Goal: Navigation & Orientation: Find specific page/section

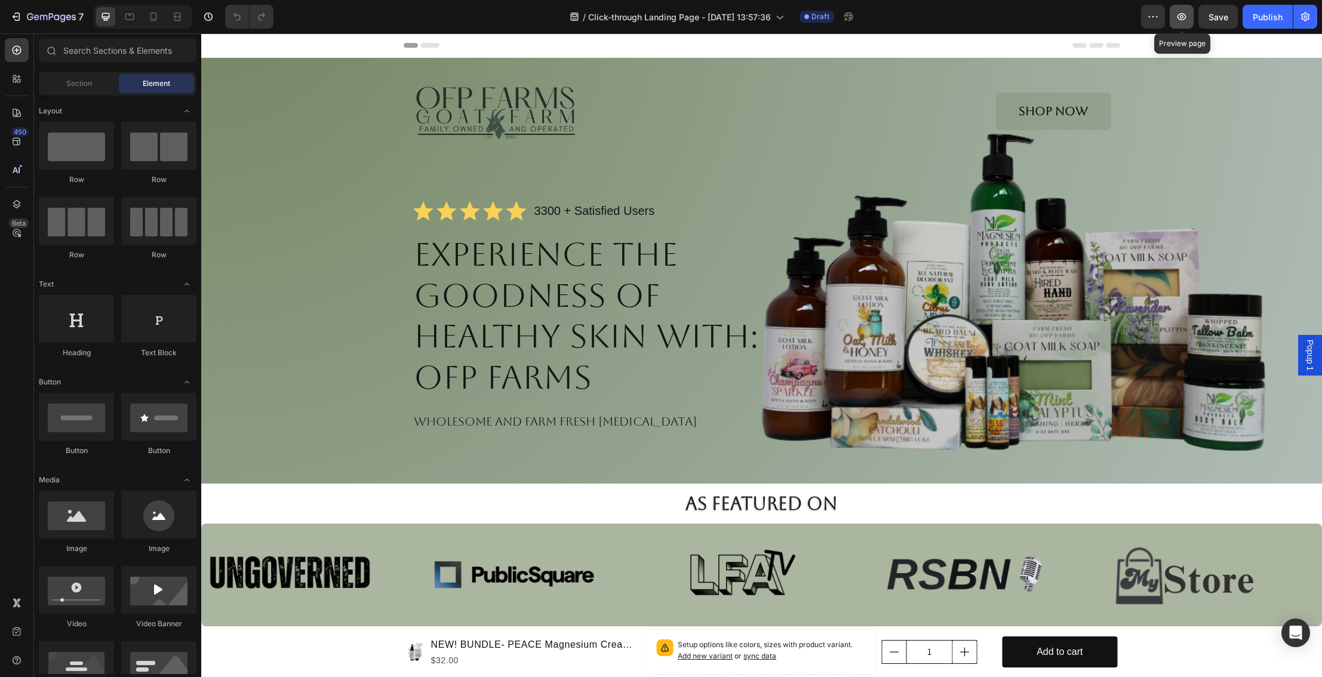
click at [1182, 17] on icon "button" at bounding box center [1181, 16] width 9 height 7
click at [1179, 14] on icon "button" at bounding box center [1181, 16] width 9 height 7
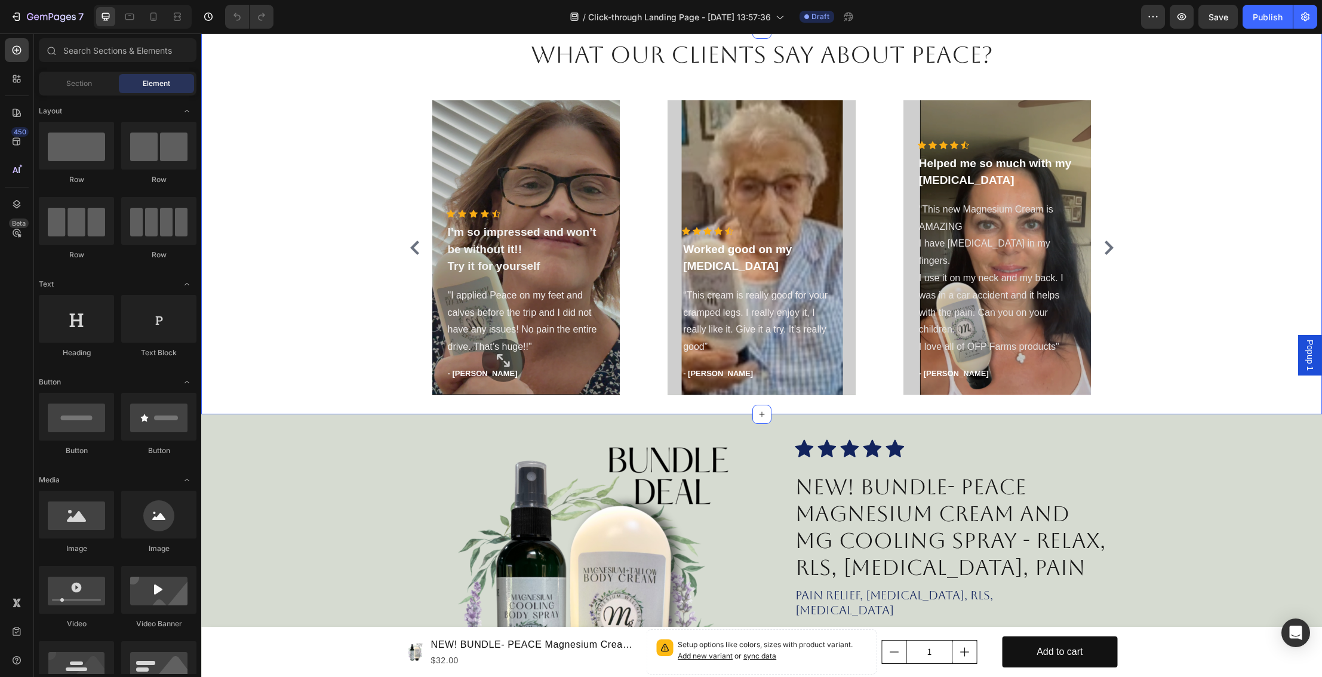
scroll to position [1741, 0]
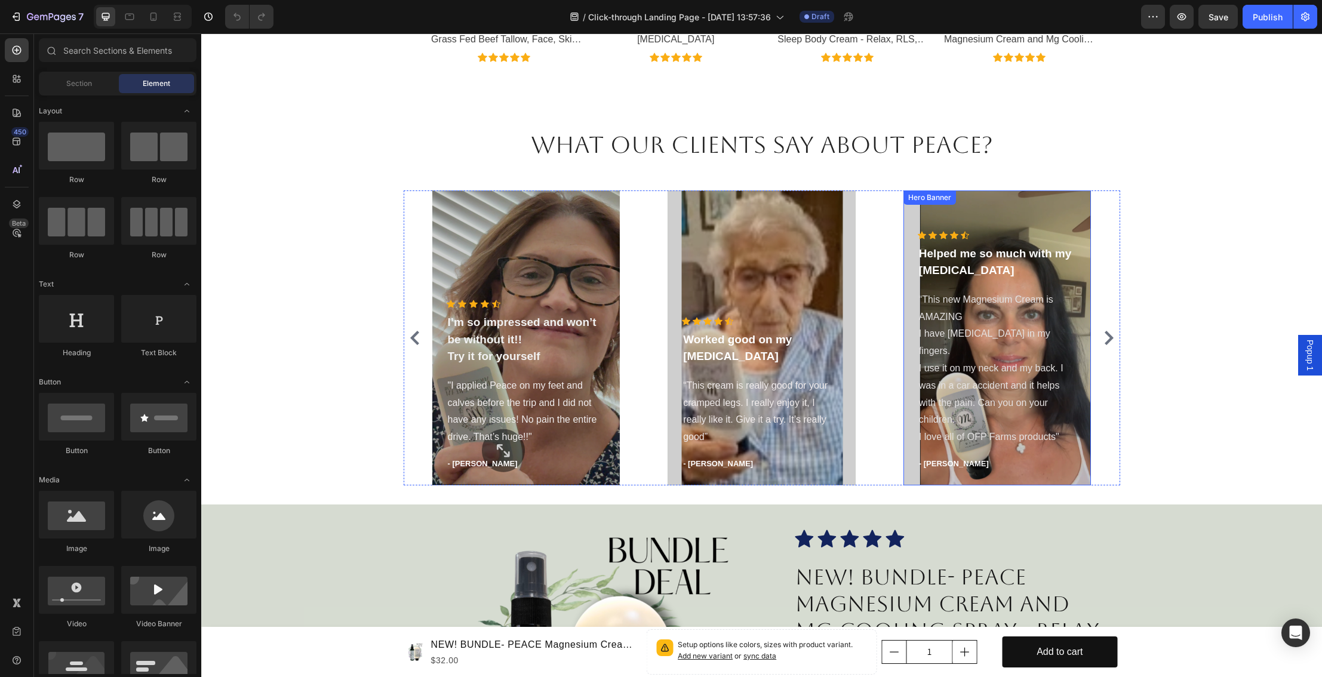
click at [933, 224] on div "Overlay" at bounding box center [997, 337] width 188 height 295
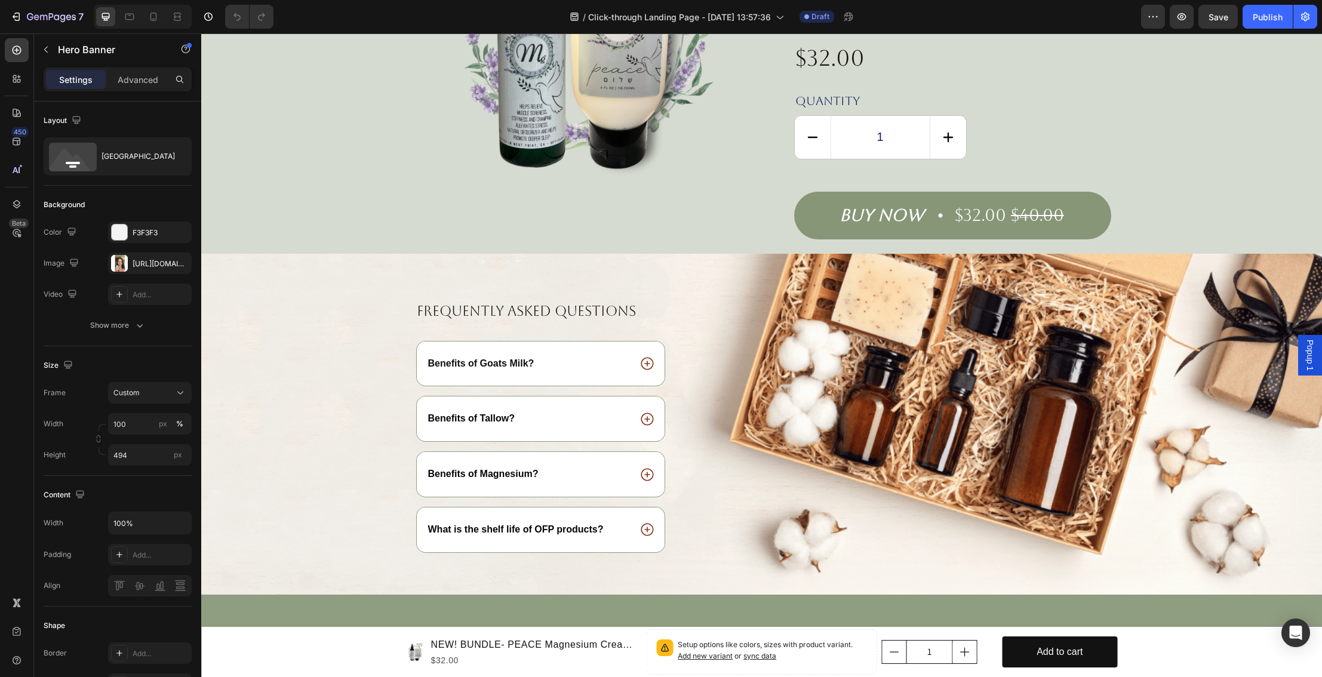
scroll to position [2430, 0]
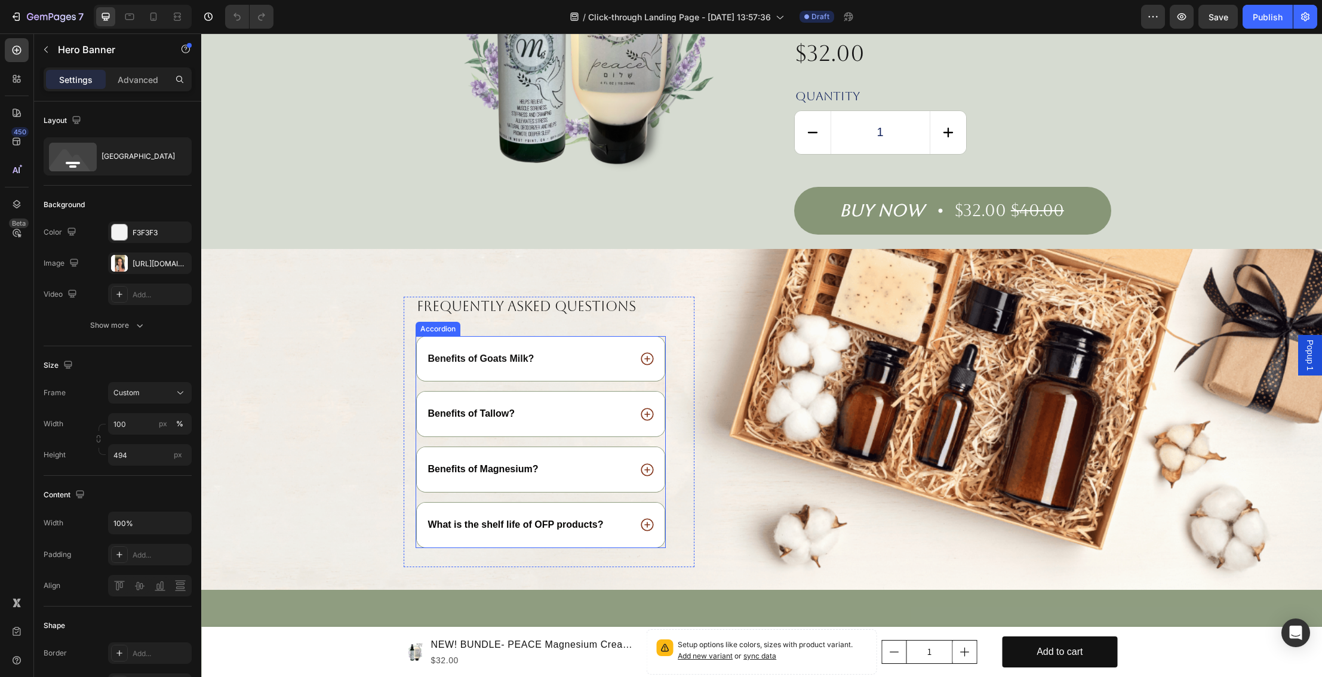
click at [503, 353] on span "Benefits of Goats Milk?" at bounding box center [481, 358] width 106 height 10
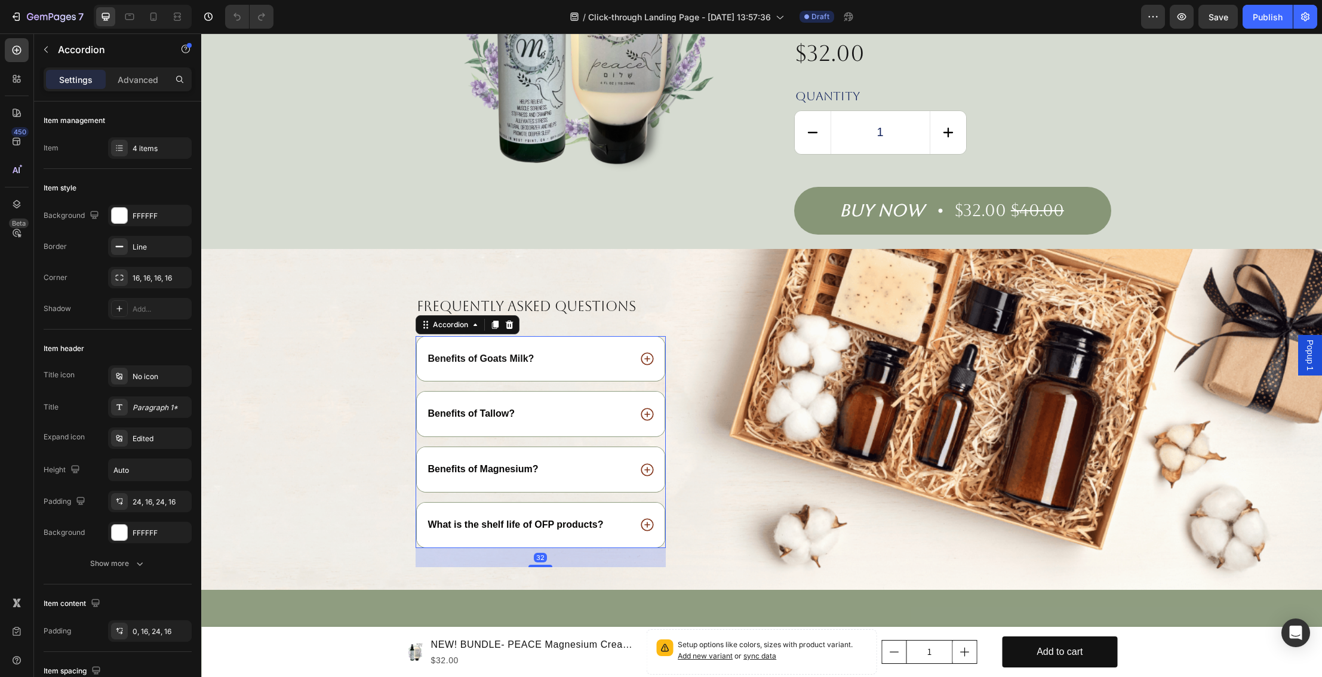
click at [535, 351] on div "Benefits of Goats Milk?" at bounding box center [481, 359] width 110 height 16
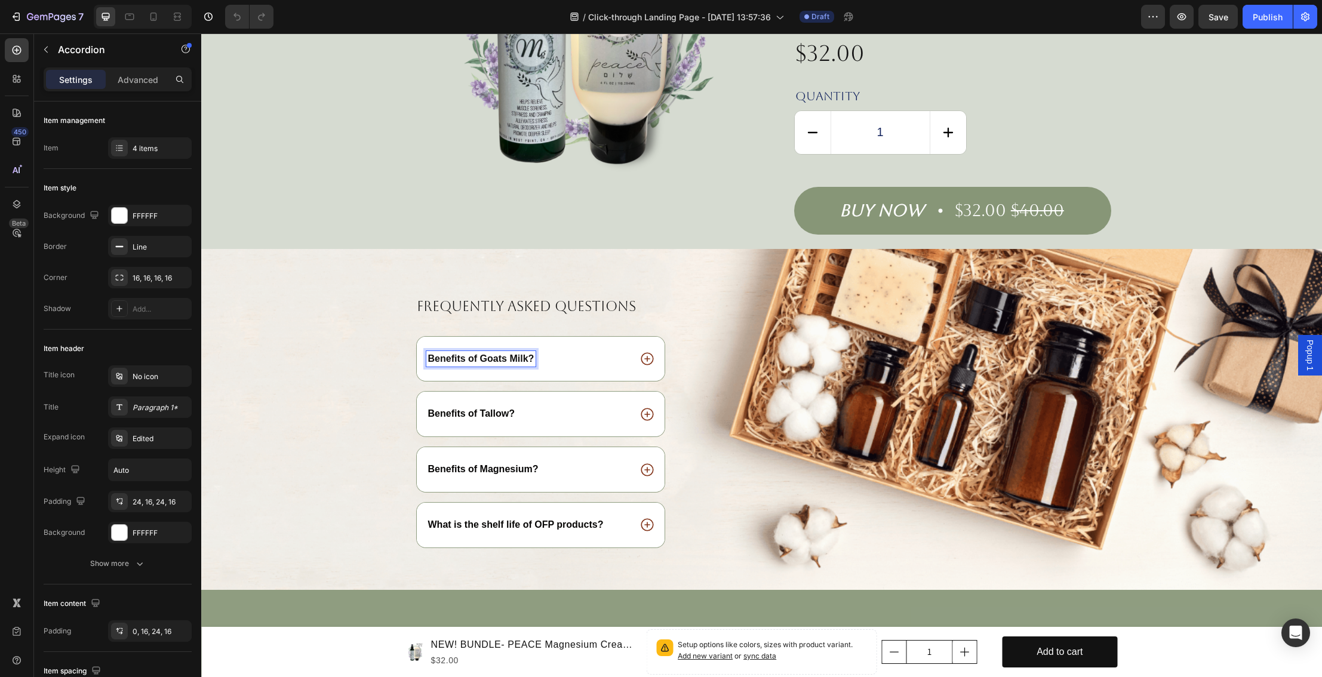
click at [641, 351] on icon at bounding box center [647, 359] width 16 height 16
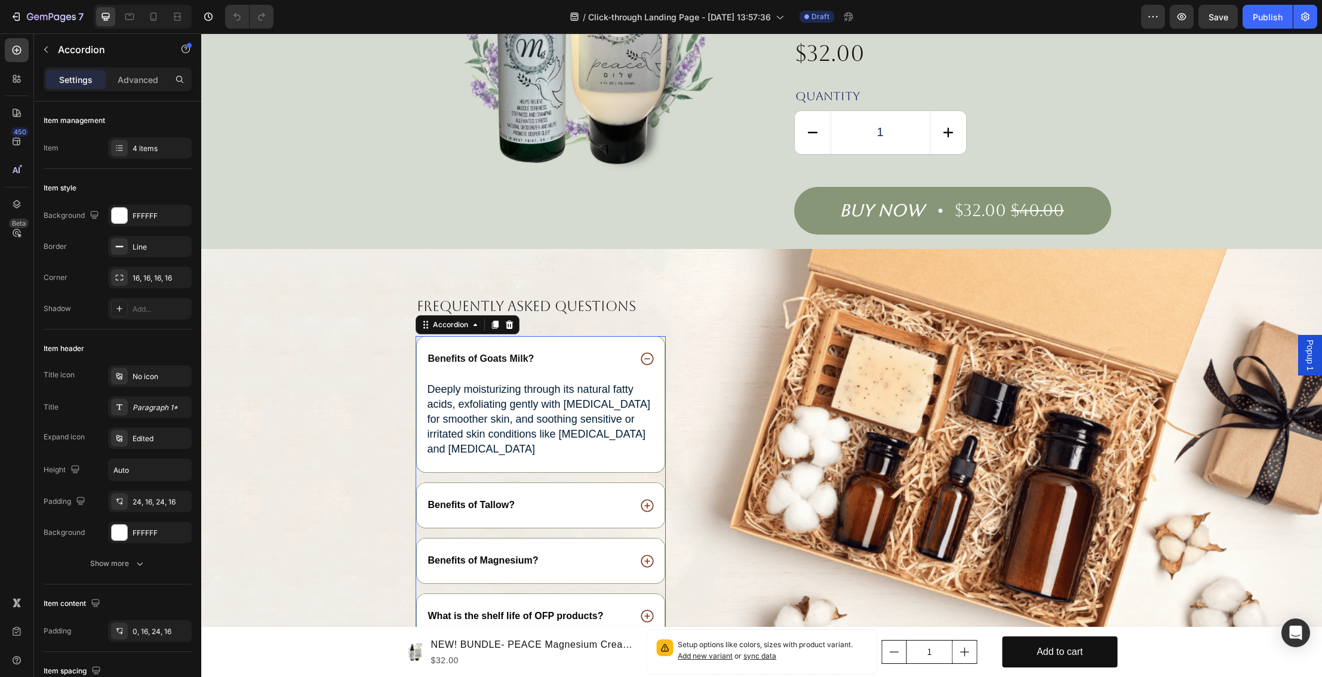
click at [642, 499] on icon at bounding box center [647, 505] width 13 height 13
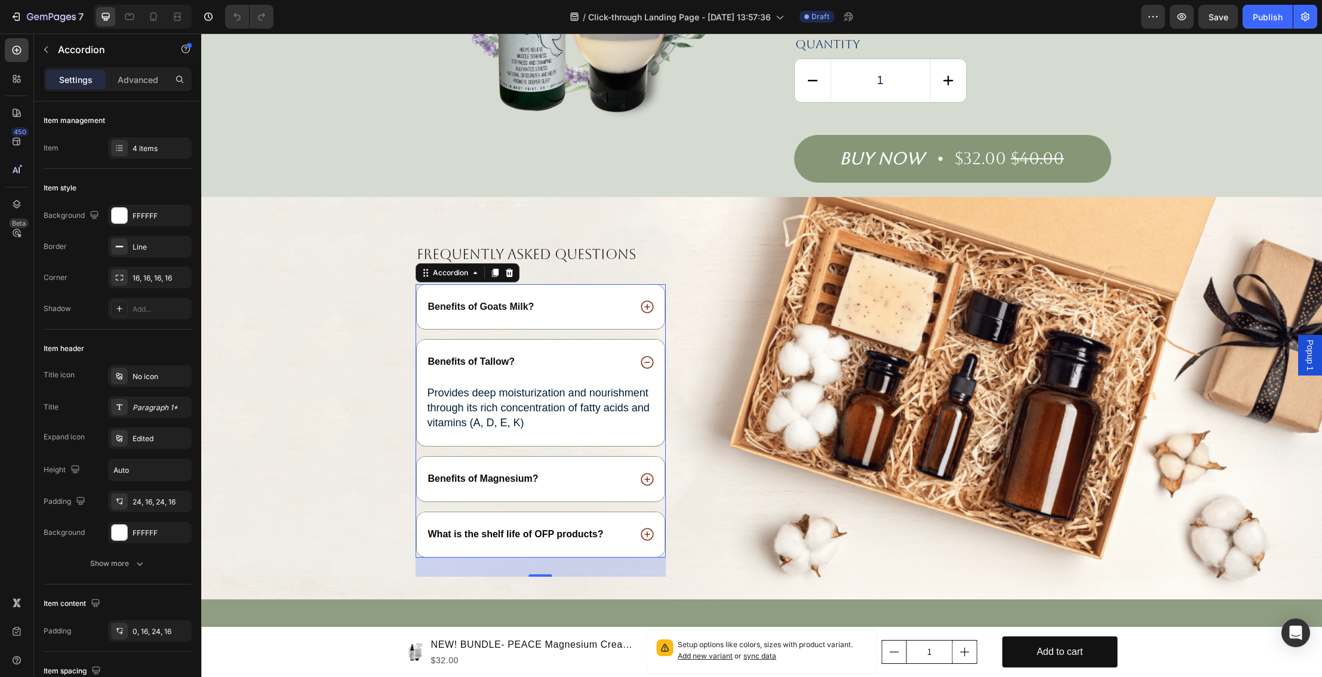
scroll to position [2485, 0]
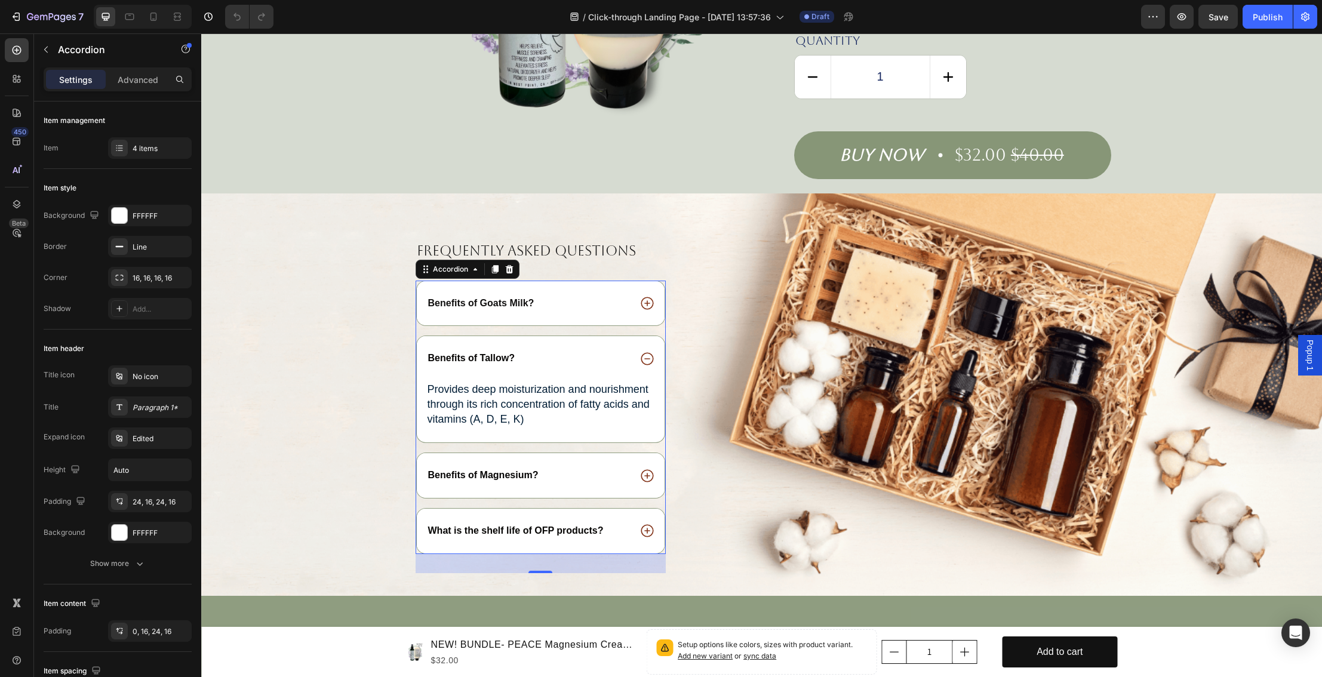
click at [647, 468] on icon at bounding box center [647, 476] width 16 height 16
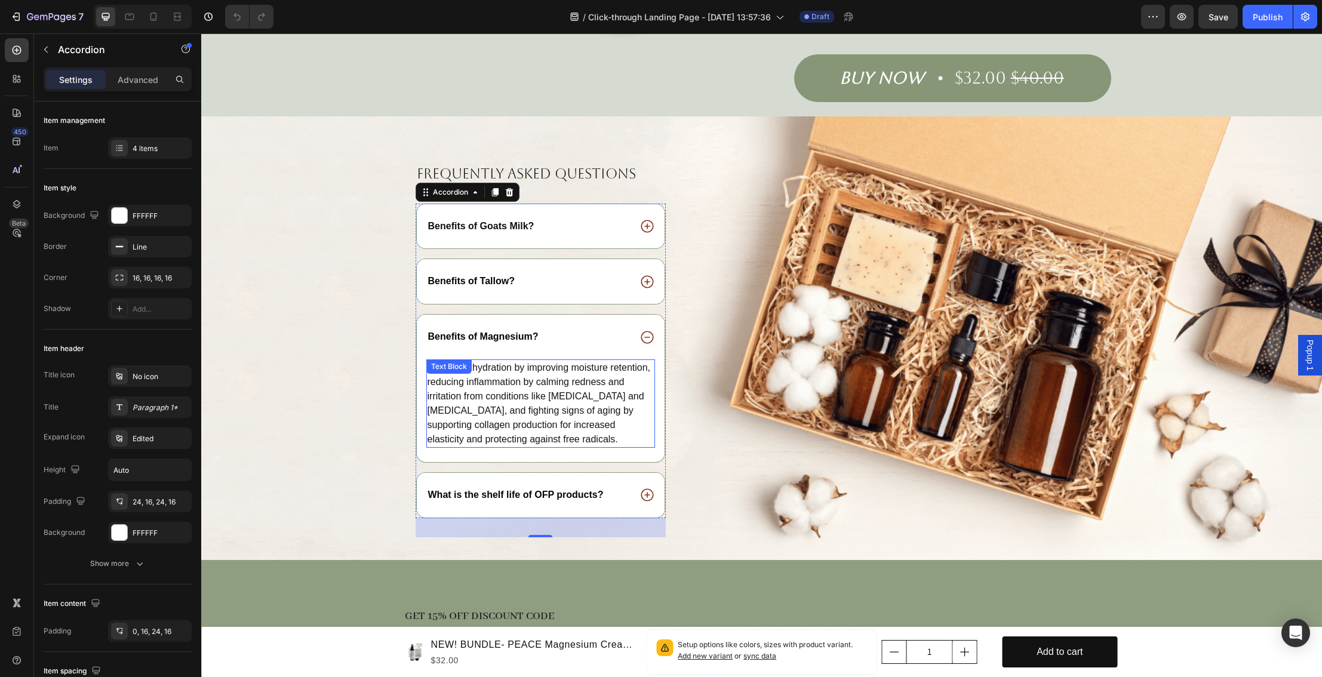
scroll to position [2577, 0]
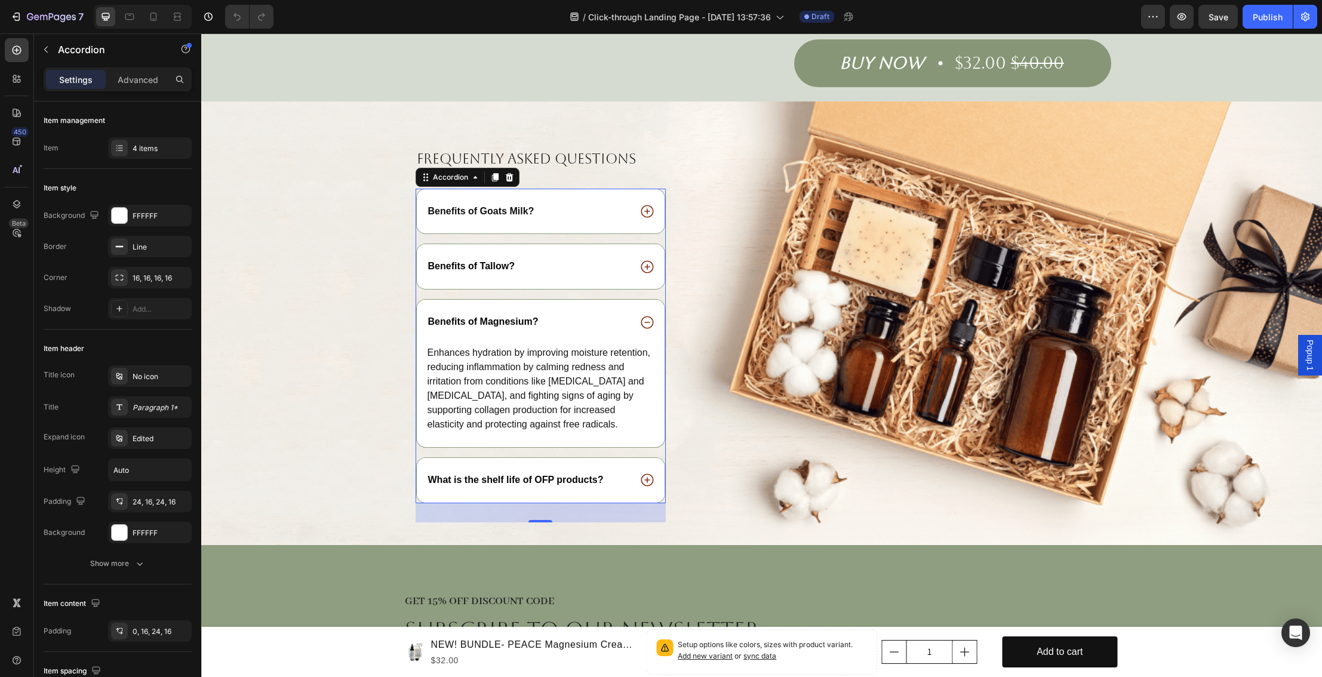
click at [641, 474] on icon at bounding box center [647, 480] width 13 height 13
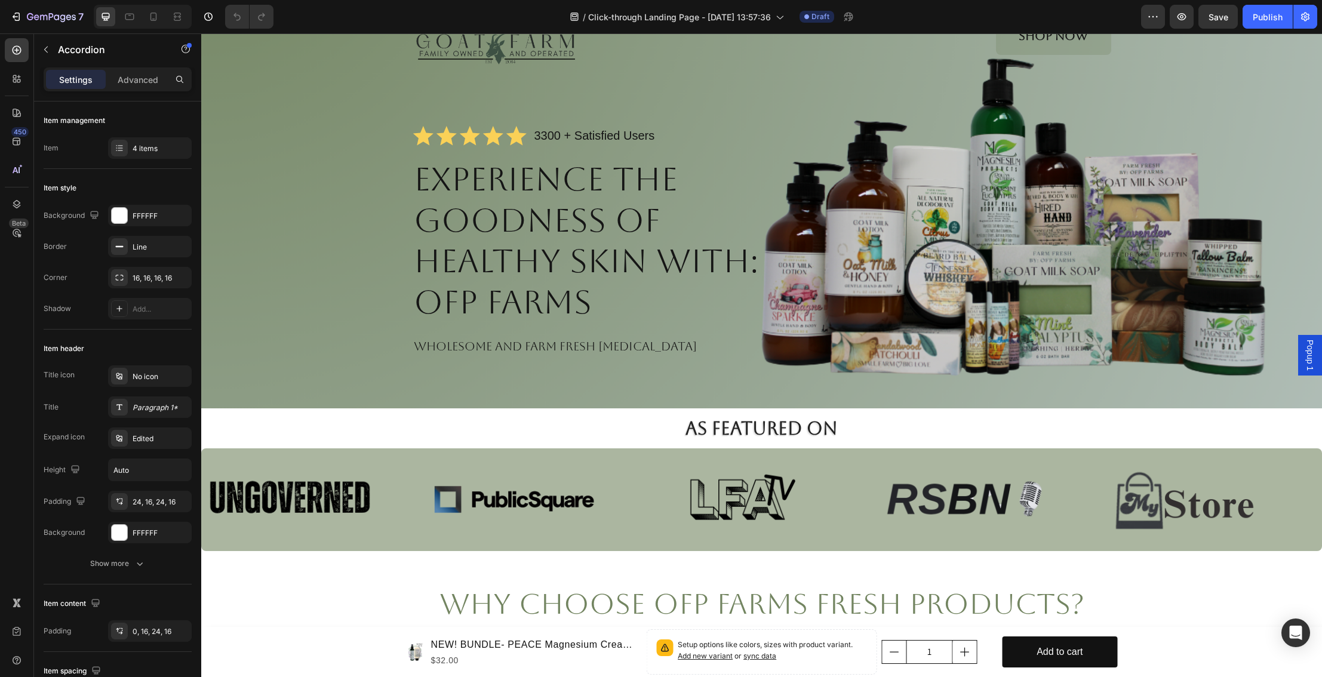
scroll to position [0, 0]
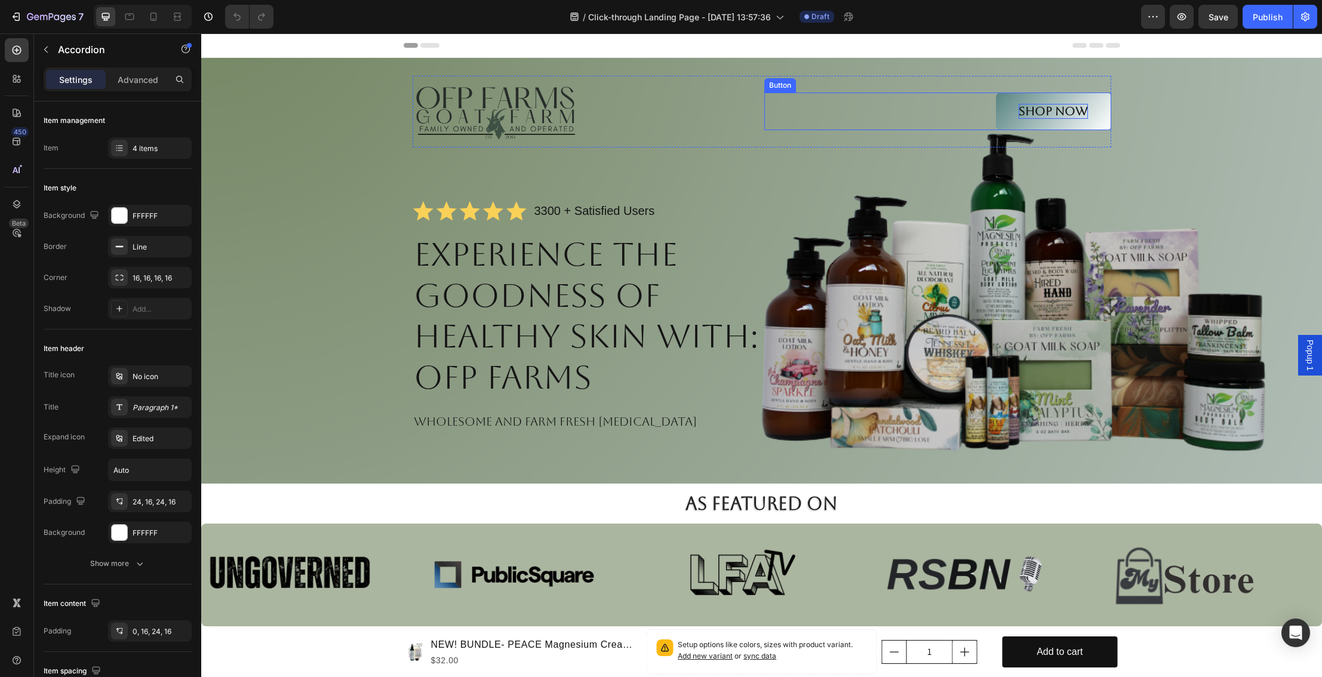
click at [1058, 107] on p "Shop Now" at bounding box center [1052, 111] width 69 height 15
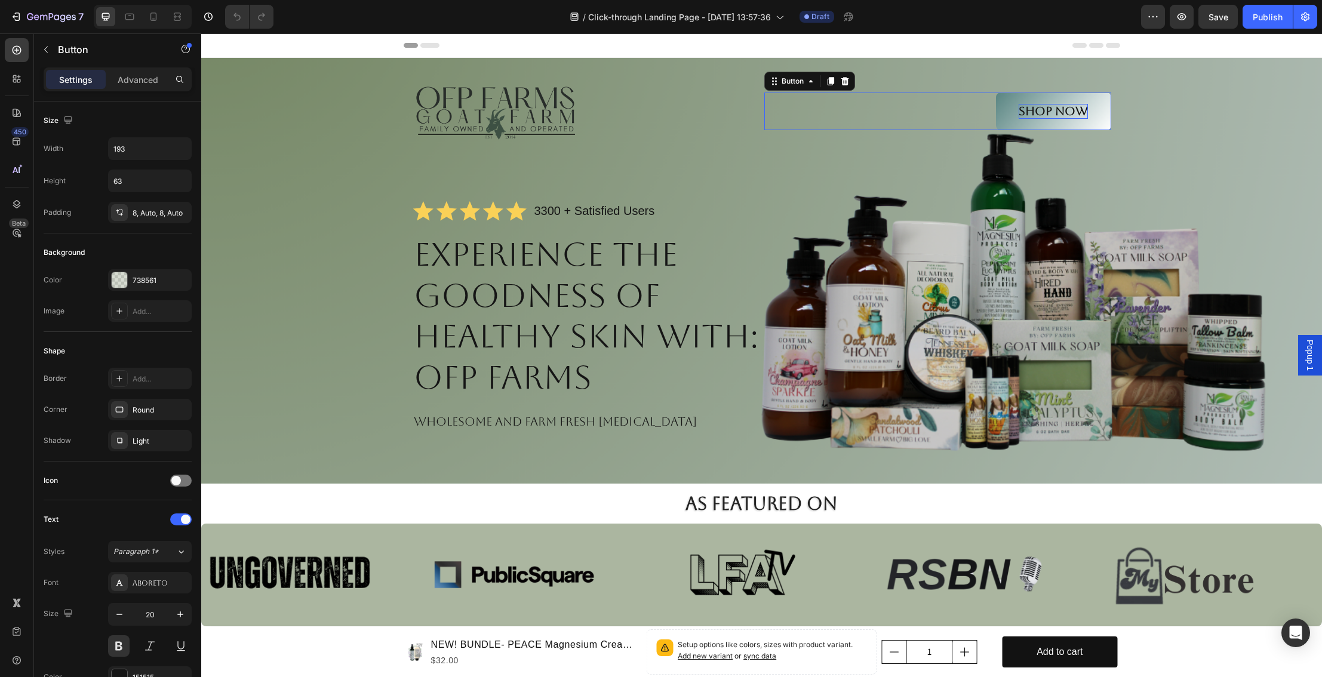
scroll to position [1, 0]
click at [501, 271] on h1 "Experience the Goodness of Healthy Skin with: OFP Farms" at bounding box center [599, 315] width 375 height 167
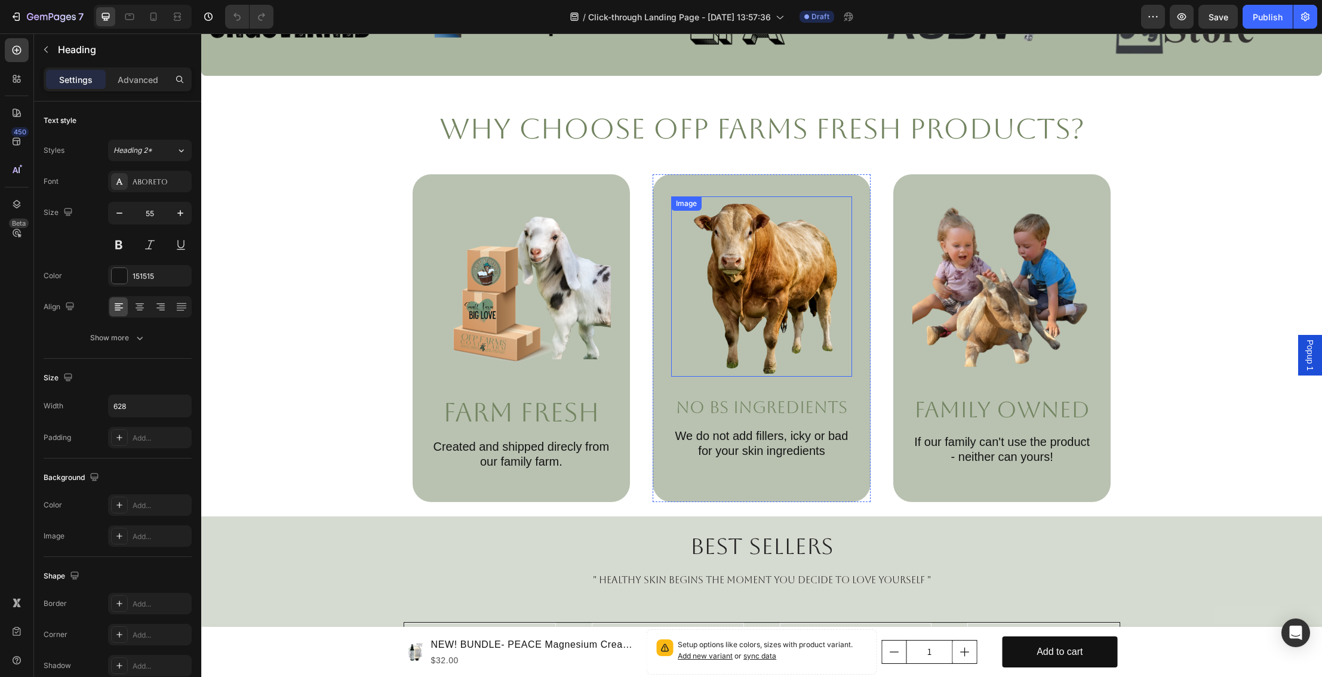
scroll to position [553, 0]
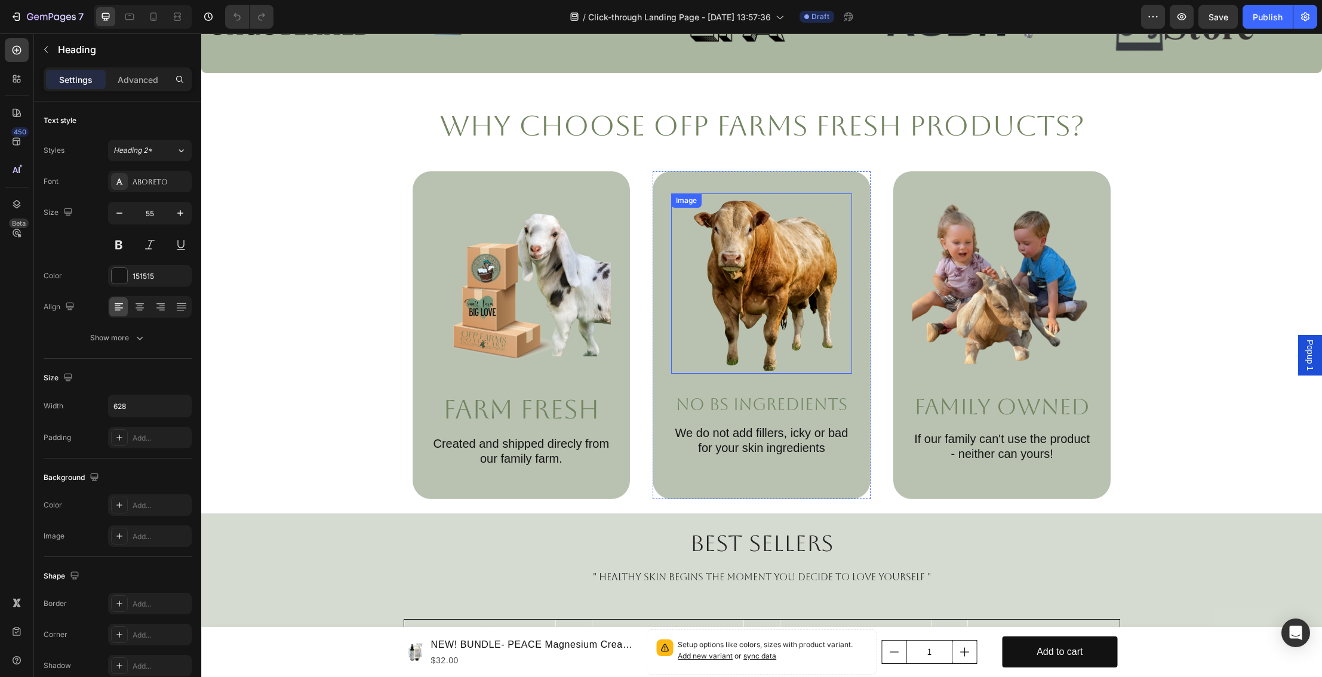
click at [733, 280] on img at bounding box center [761, 283] width 181 height 181
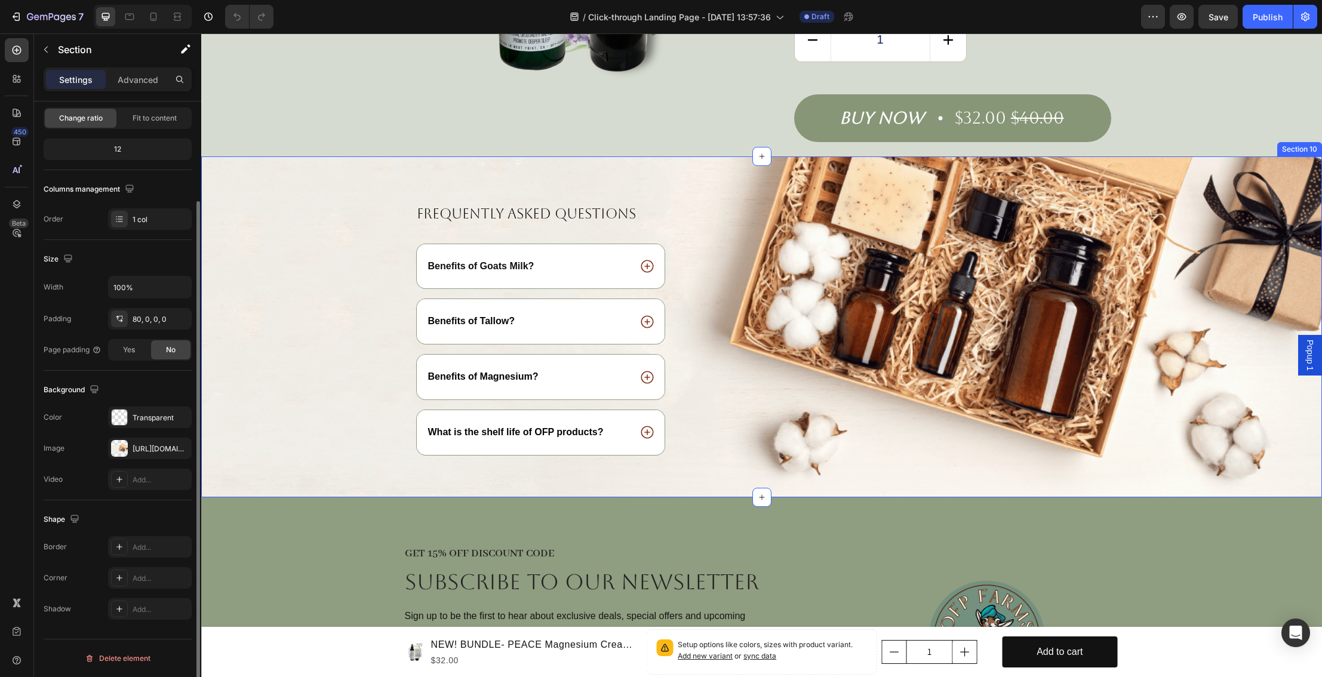
scroll to position [0, 0]
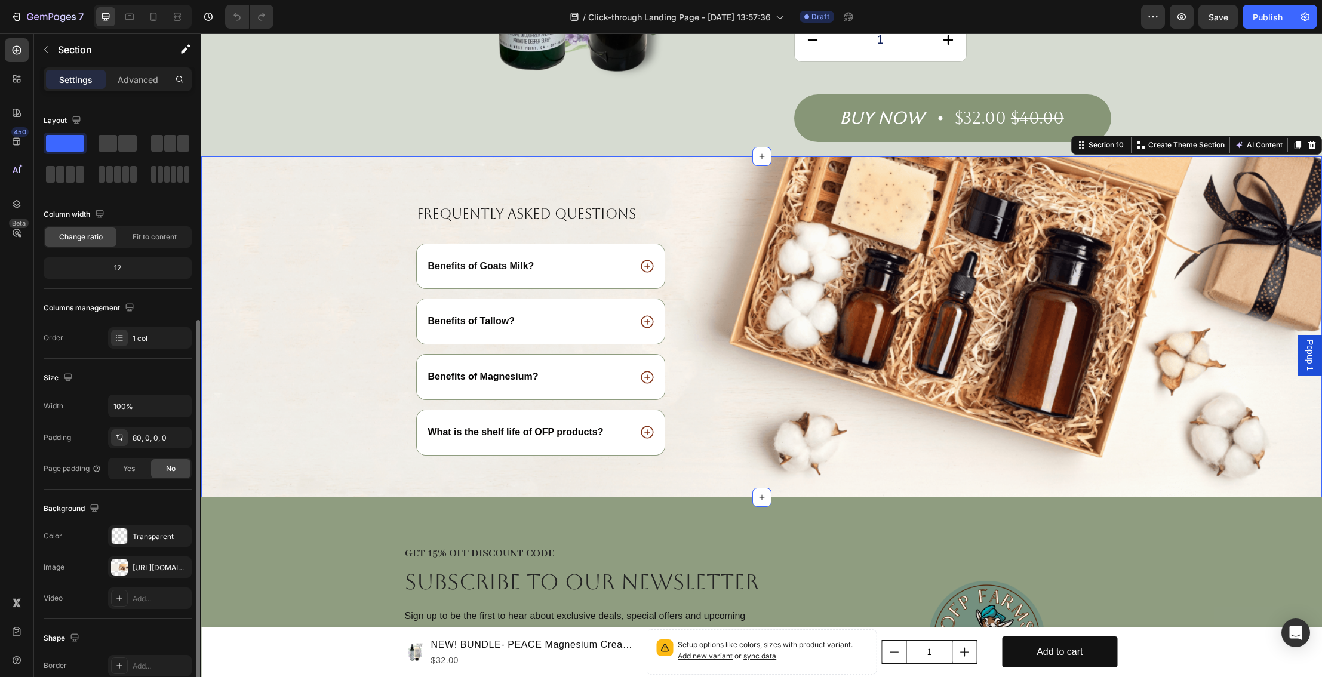
click at [244, 337] on div "Frequently asked questions Heading Benefits of Goats Milk? Benefits of Tallow? …" at bounding box center [761, 350] width 1120 height 293
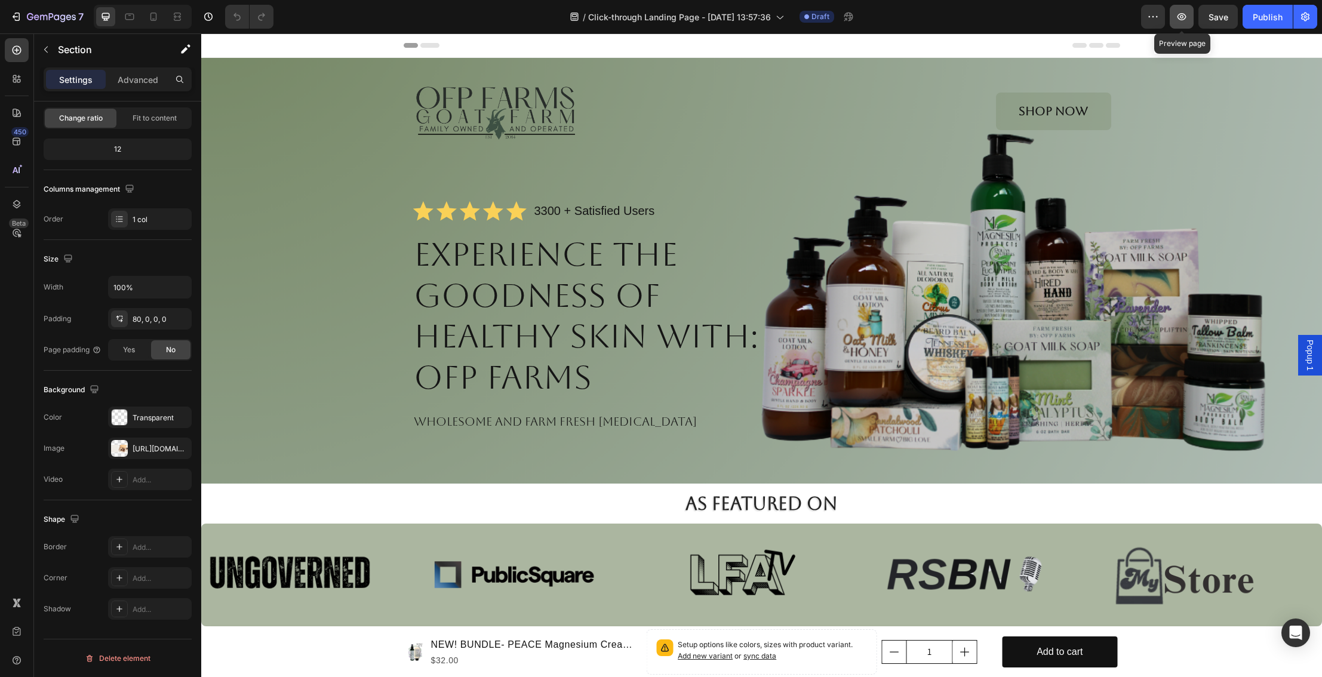
click at [1183, 17] on icon "button" at bounding box center [1181, 16] width 9 height 7
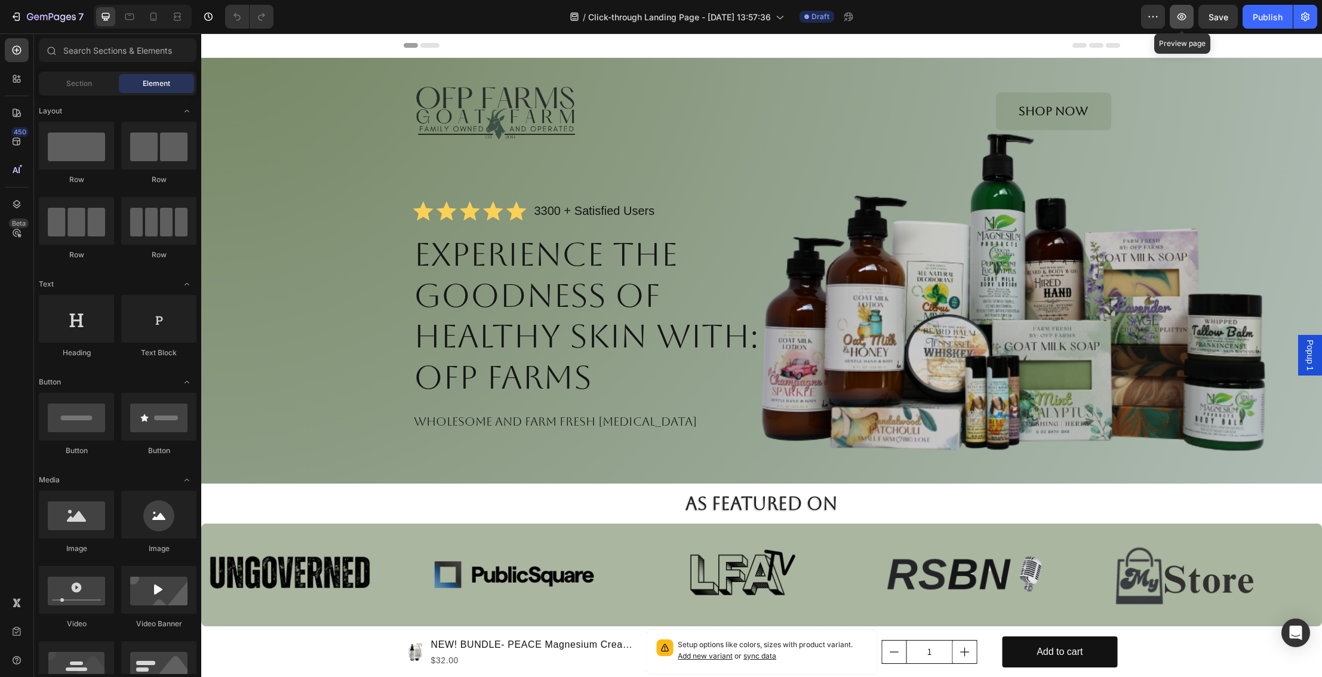
click at [1185, 14] on icon "button" at bounding box center [1181, 17] width 12 height 12
